Goal: Find specific page/section: Find specific page/section

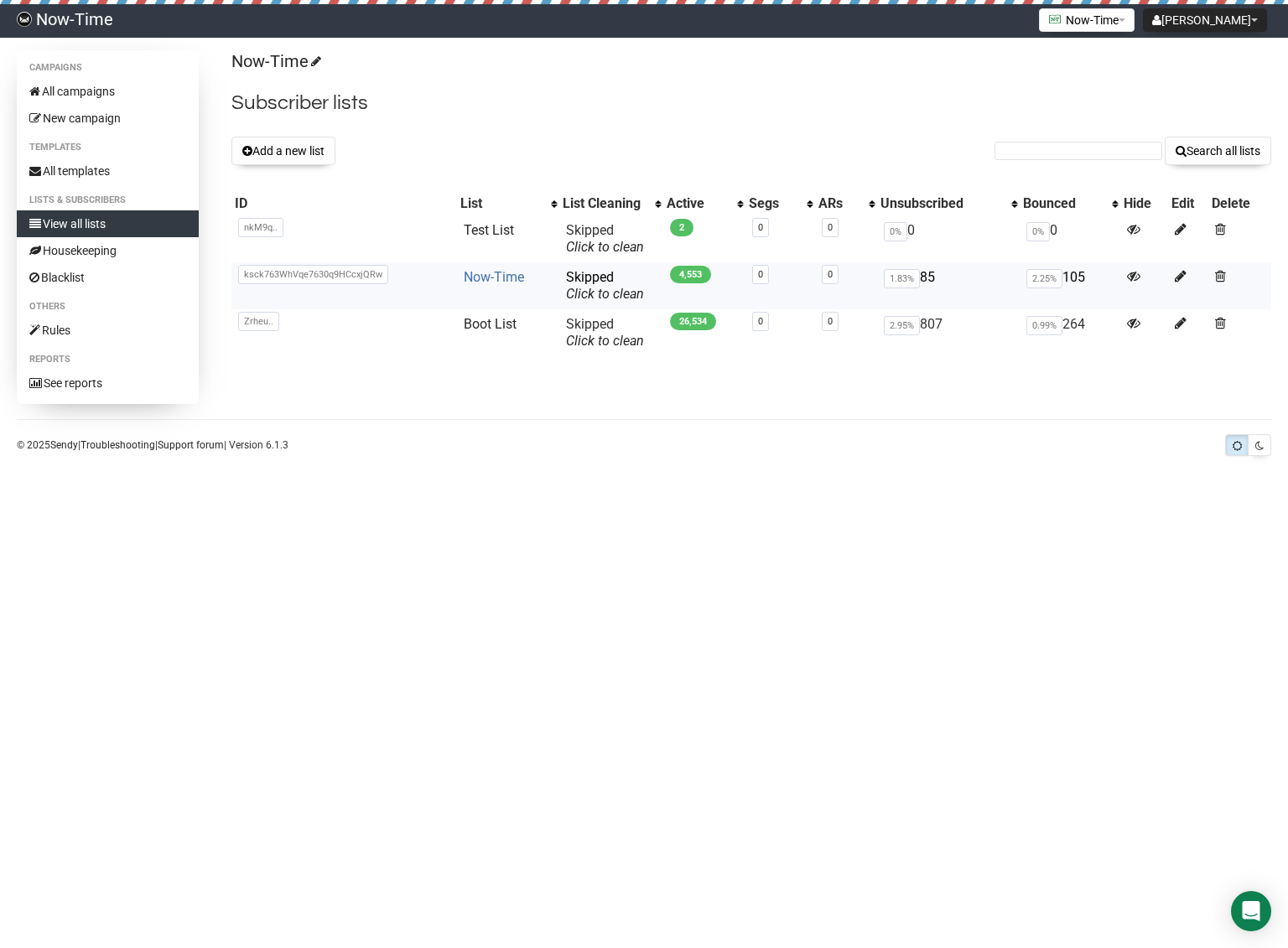
click at [491, 280] on link "Now-Time" at bounding box center [493, 277] width 60 height 16
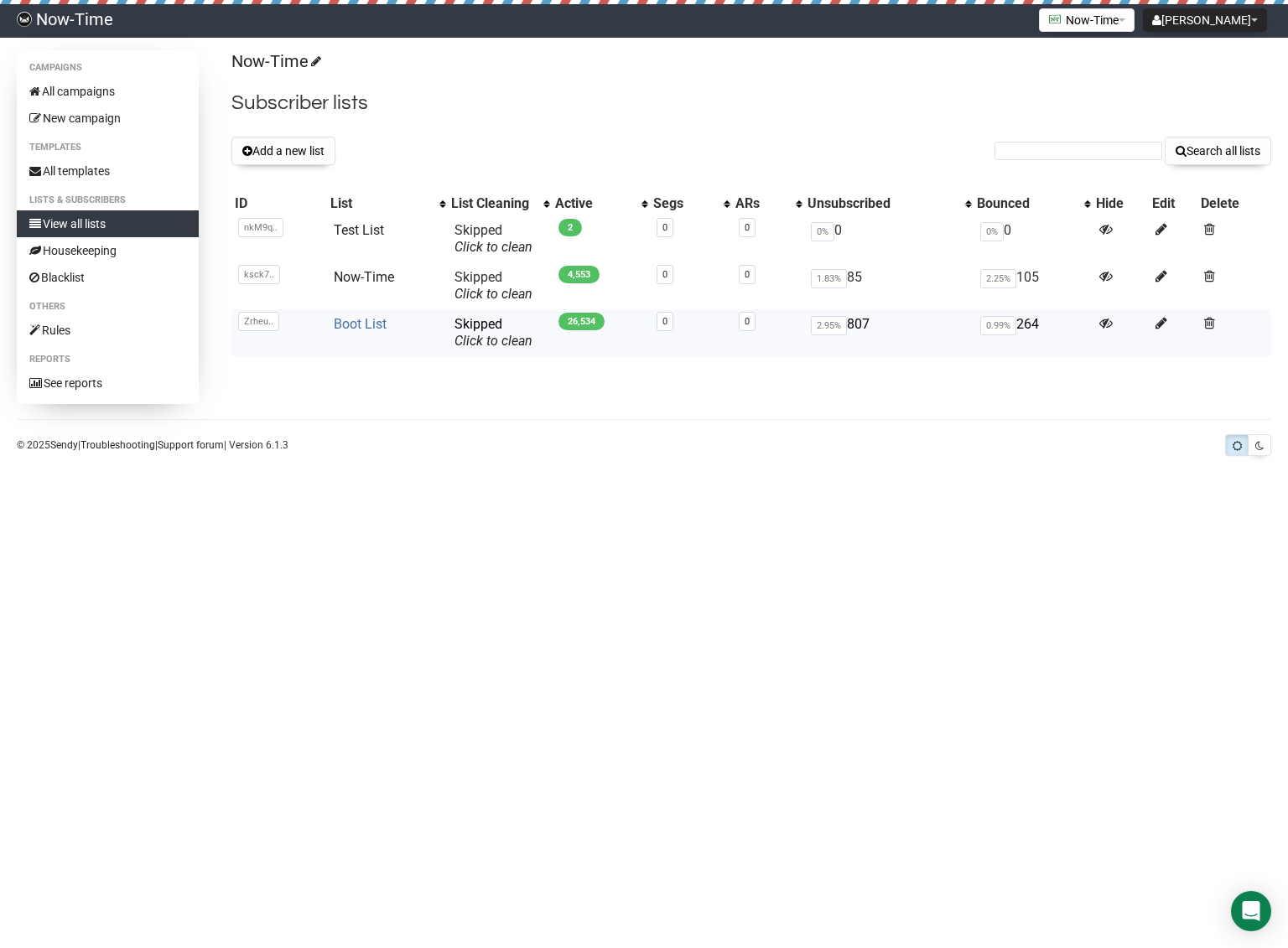
click at [360, 325] on link "Boot List" at bounding box center [360, 324] width 53 height 16
click at [425, 456] on div "Campaigns All campaigns New campaign Templates All templates Lists & subscriber…" at bounding box center [644, 256] width 1288 height 412
